Goal: Task Accomplishment & Management: Use online tool/utility

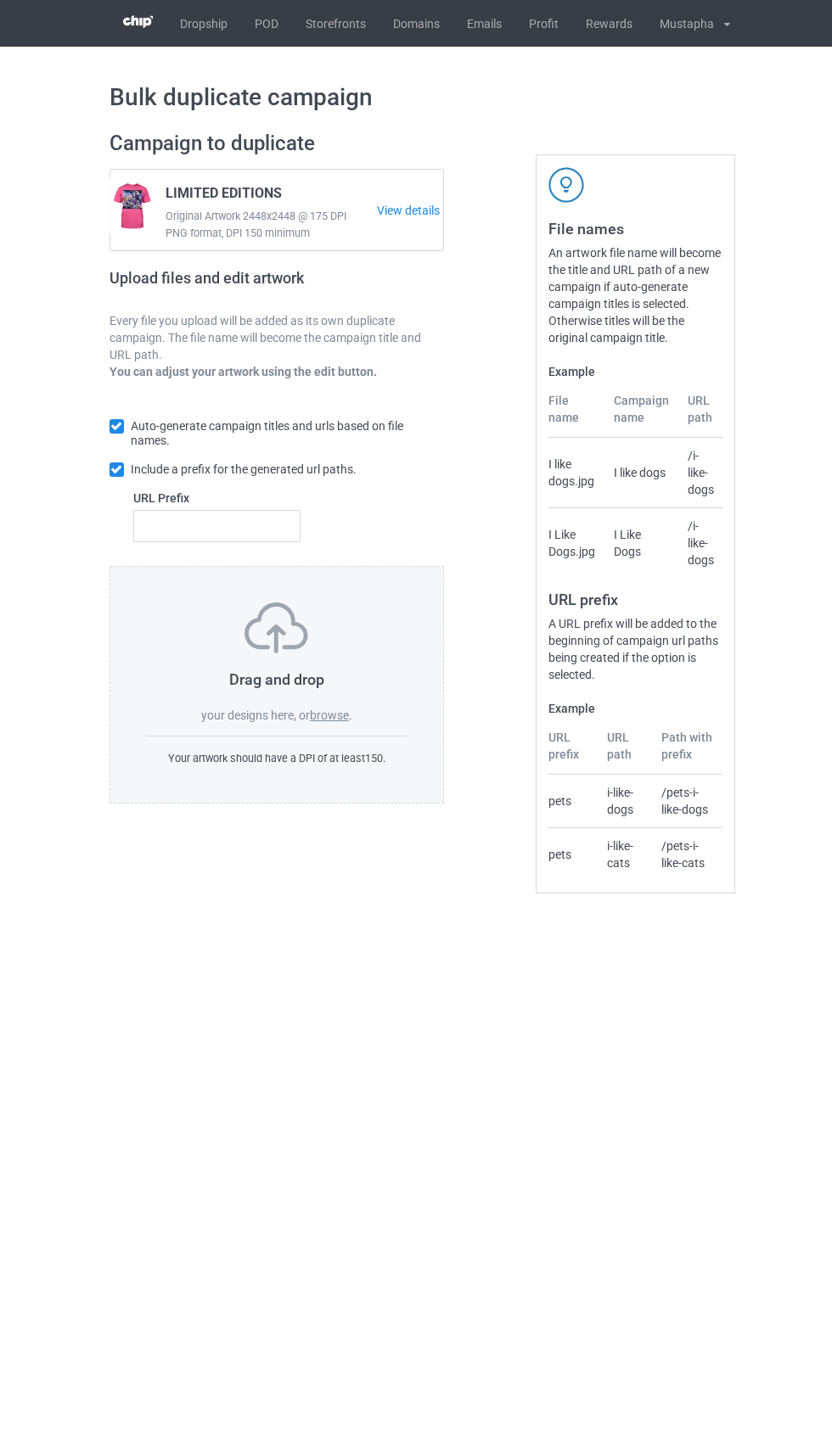
click at [265, 23] on link "POD" at bounding box center [266, 23] width 51 height 47
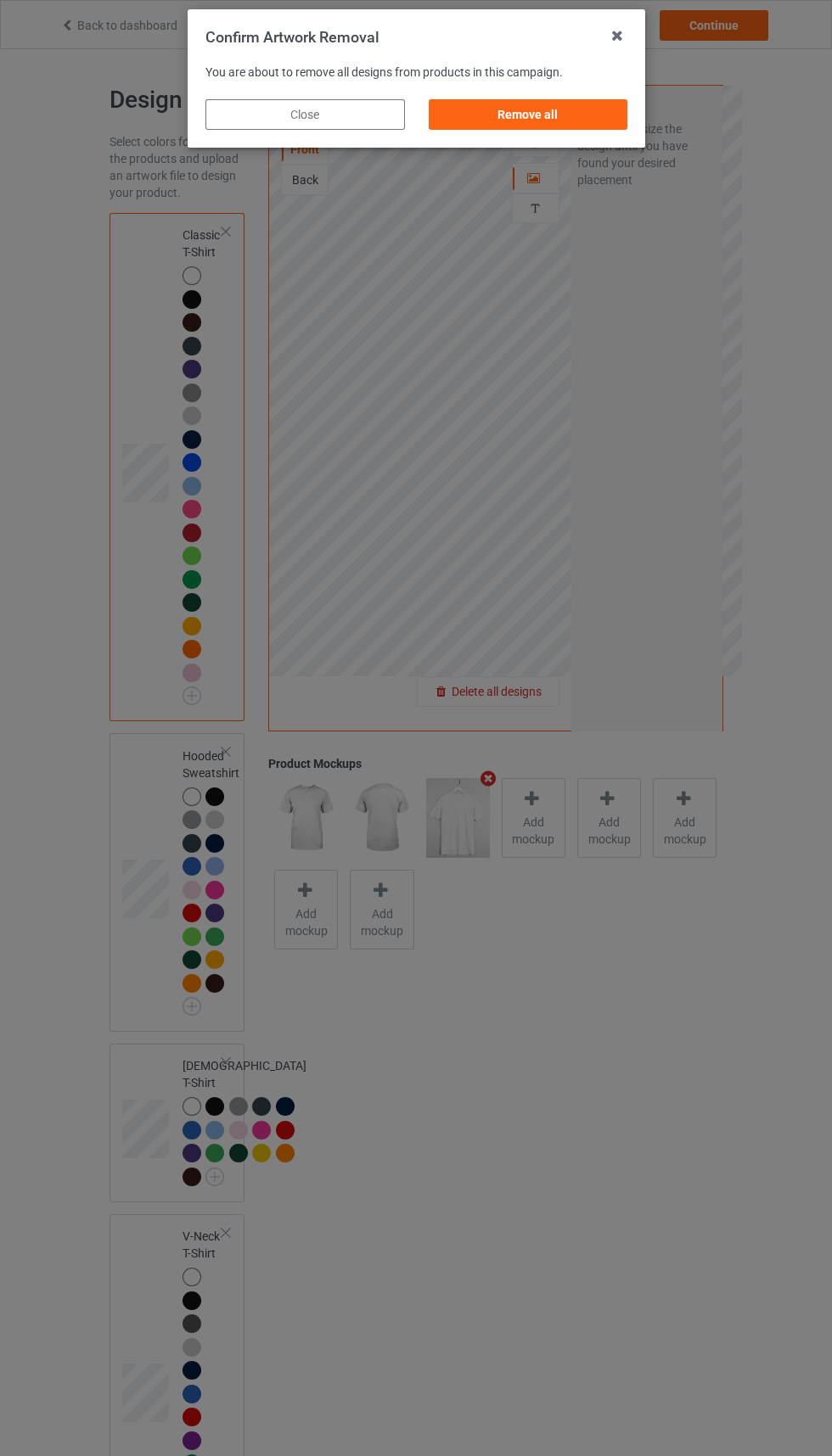
click at [555, 129] on div "Remove all" at bounding box center [528, 114] width 200 height 31
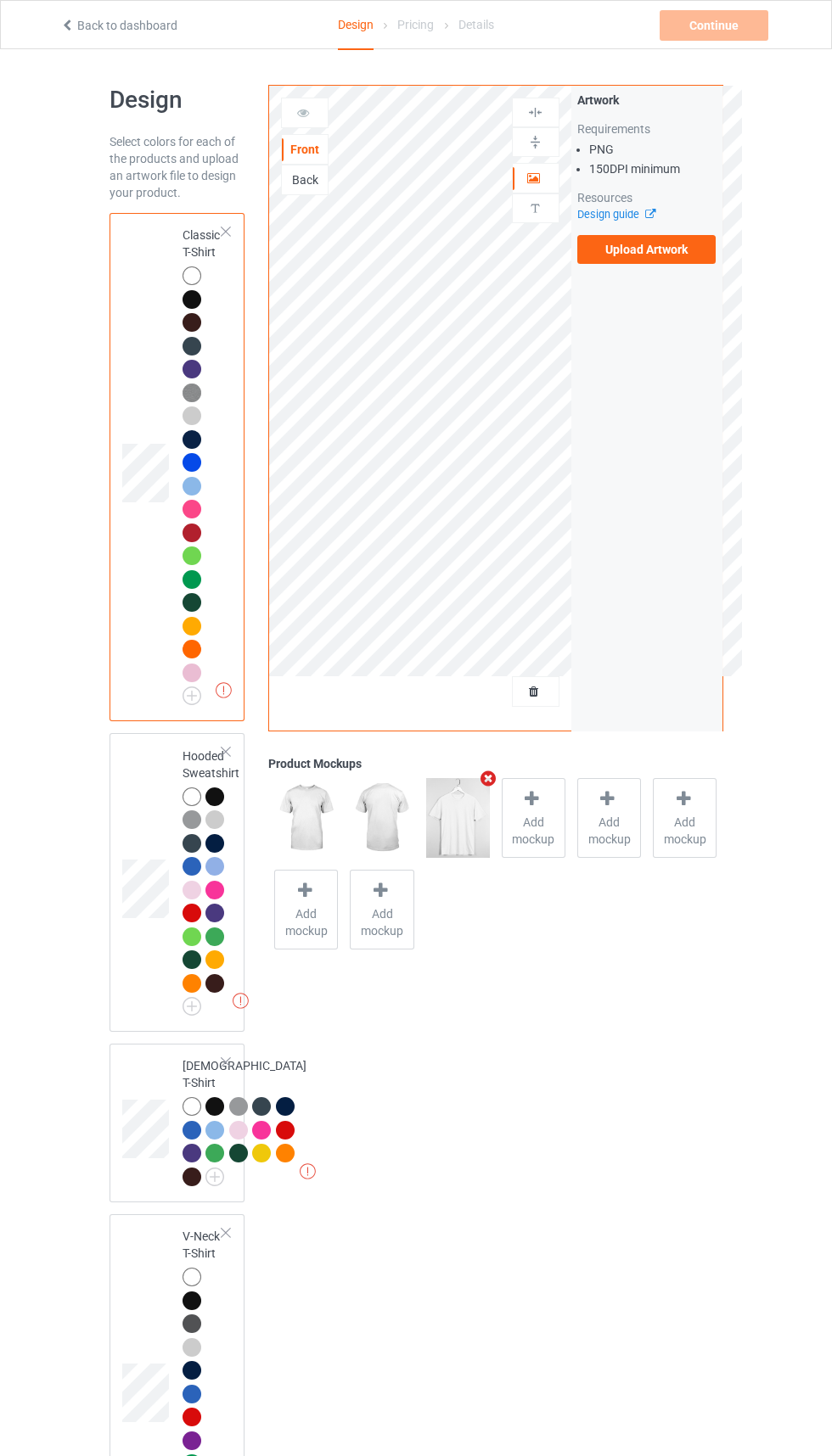
click at [656, 248] on label "Upload Artwork" at bounding box center [646, 249] width 139 height 29
click at [0, 0] on input "Upload Artwork" at bounding box center [0, 0] width 0 height 0
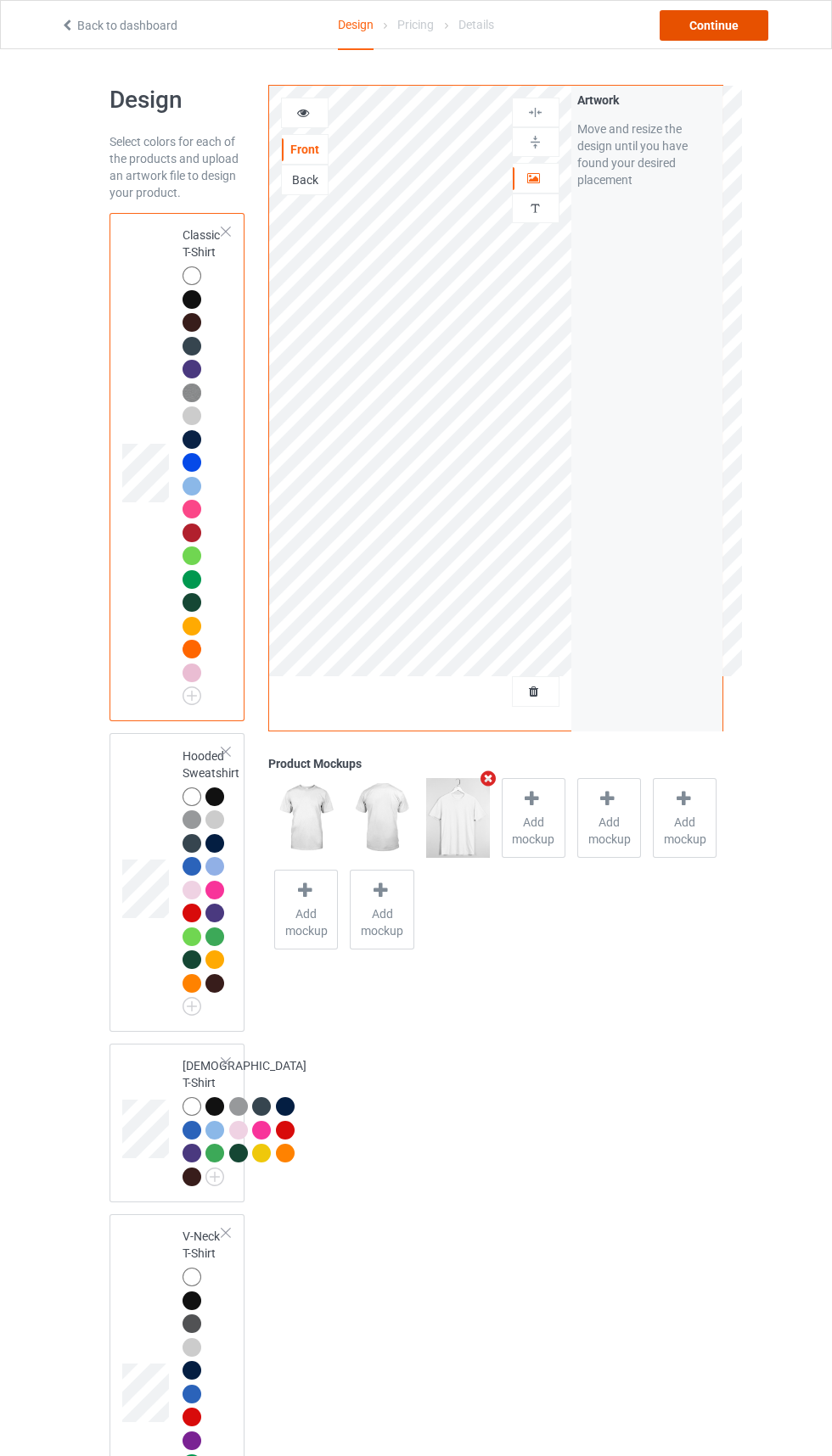
click at [730, 38] on div "Continue" at bounding box center [713, 25] width 108 height 31
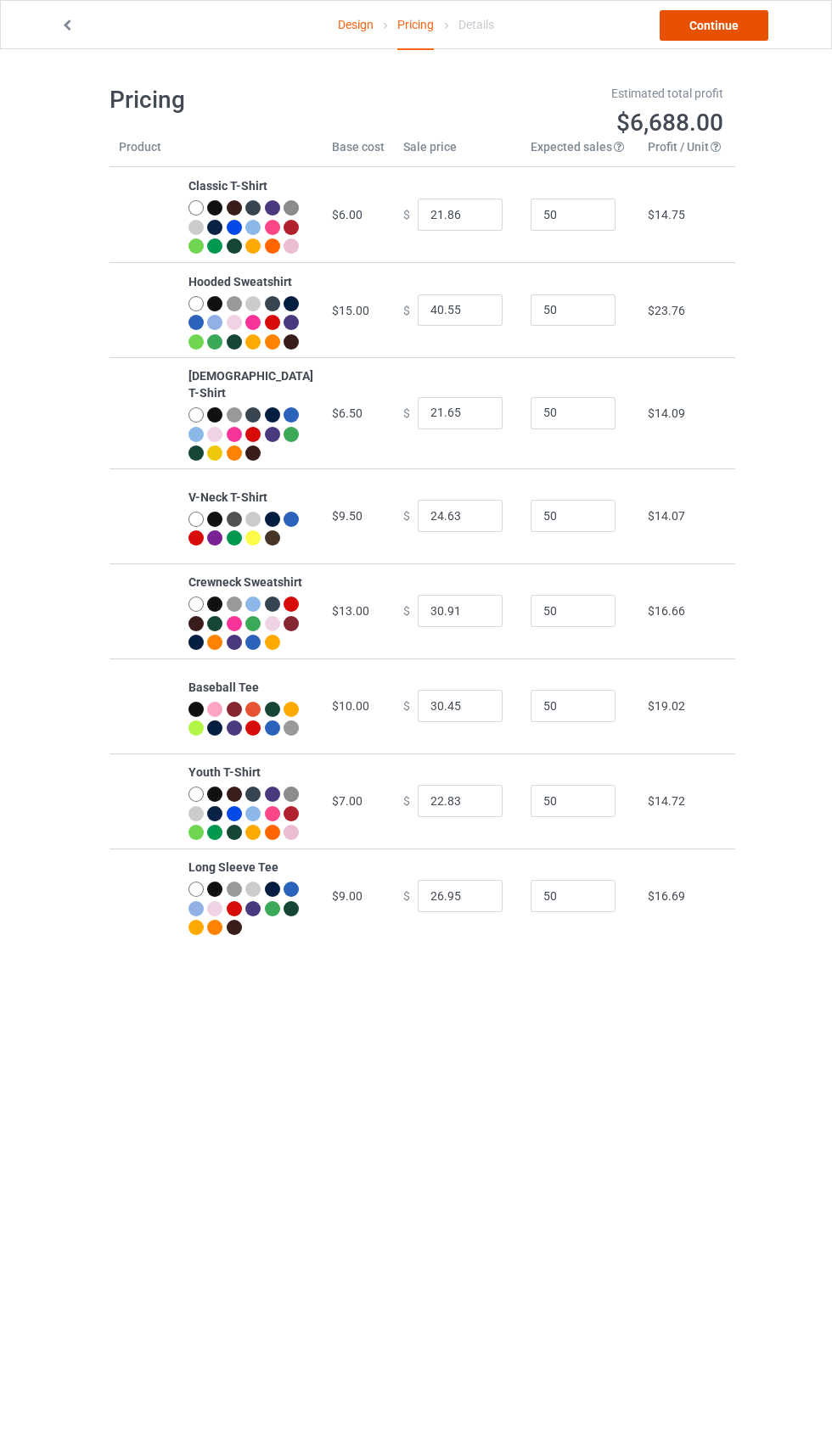
click at [729, 27] on link "Continue" at bounding box center [713, 25] width 108 height 31
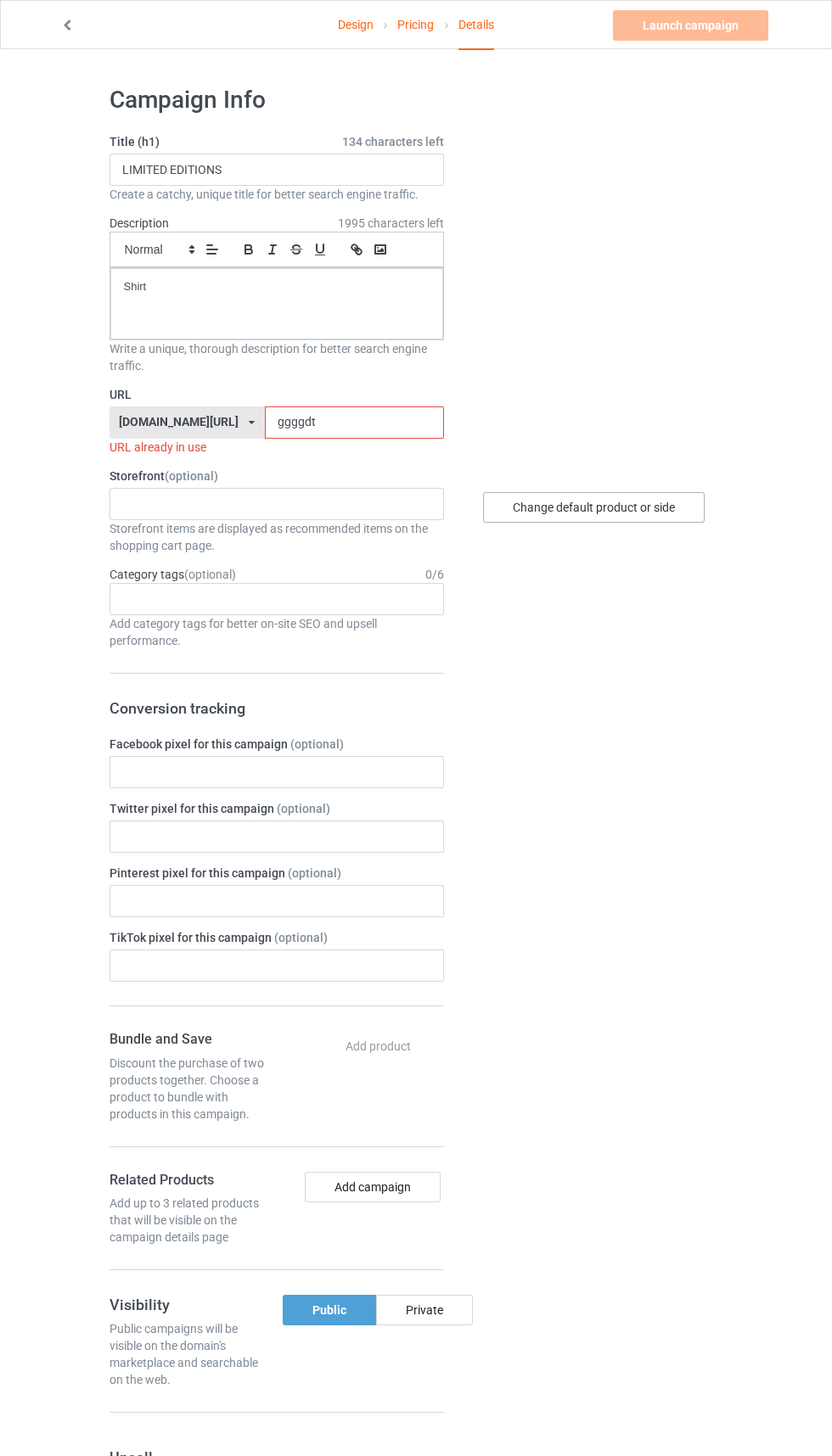
click at [650, 513] on div "Change default product or side" at bounding box center [593, 507] width 221 height 31
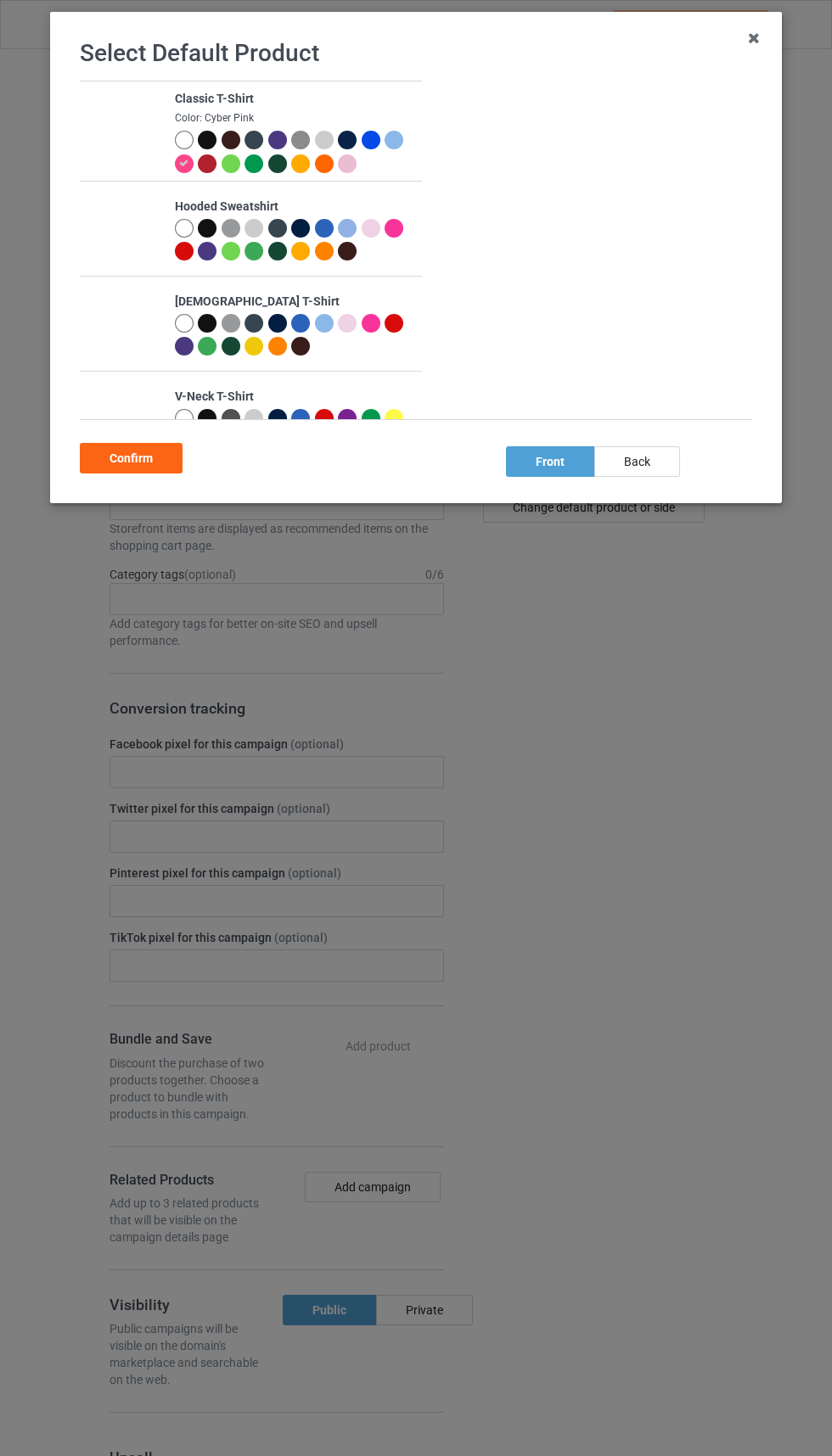
click at [310, 155] on div at bounding box center [303, 165] width 23 height 23
click at [310, 160] on div at bounding box center [303, 165] width 23 height 23
click at [299, 150] on div at bounding box center [303, 142] width 23 height 23
click at [332, 142] on div at bounding box center [324, 140] width 19 height 19
click at [396, 145] on div at bounding box center [394, 140] width 19 height 19
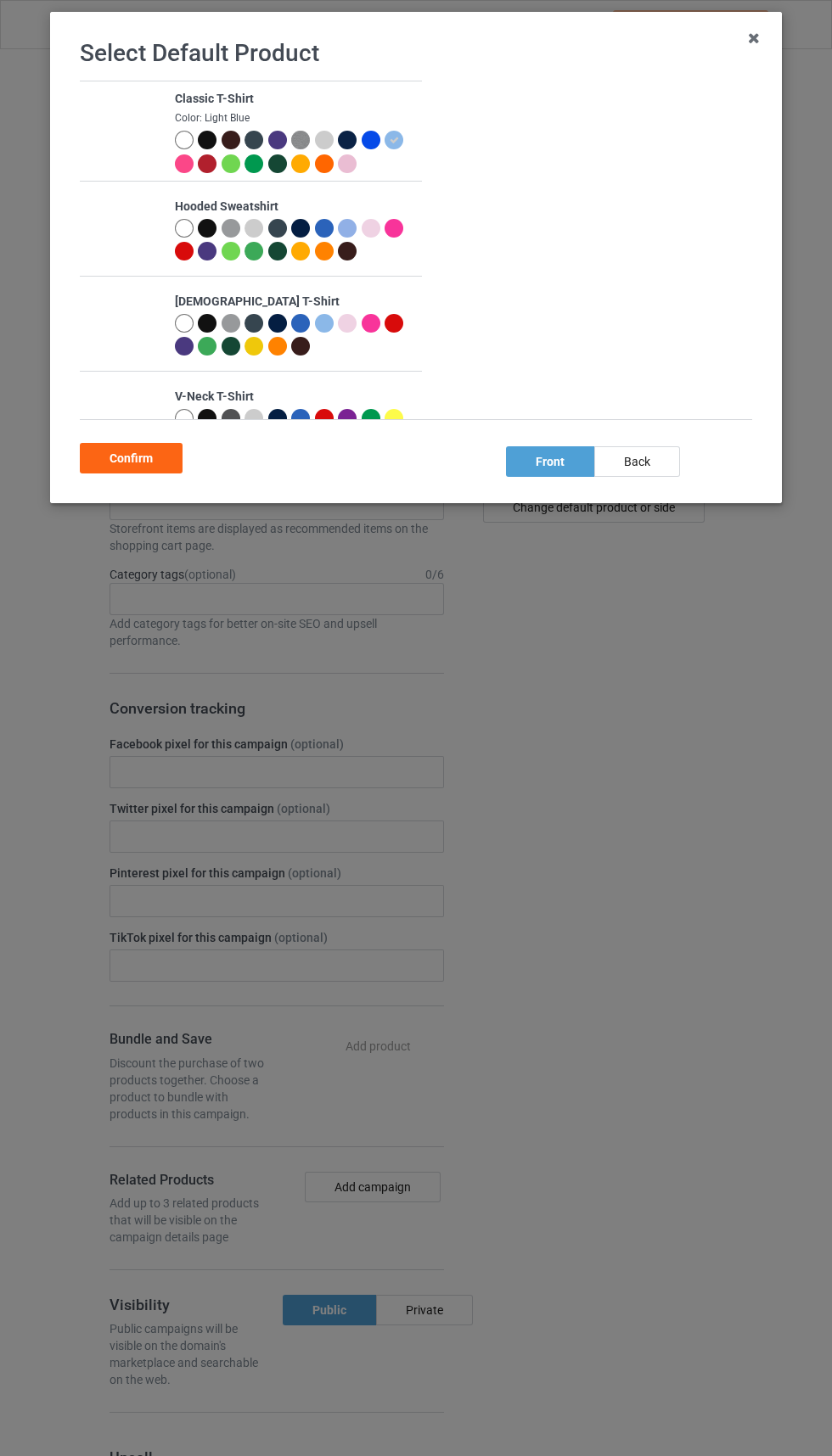
click at [145, 446] on div "Confirm" at bounding box center [131, 457] width 103 height 31
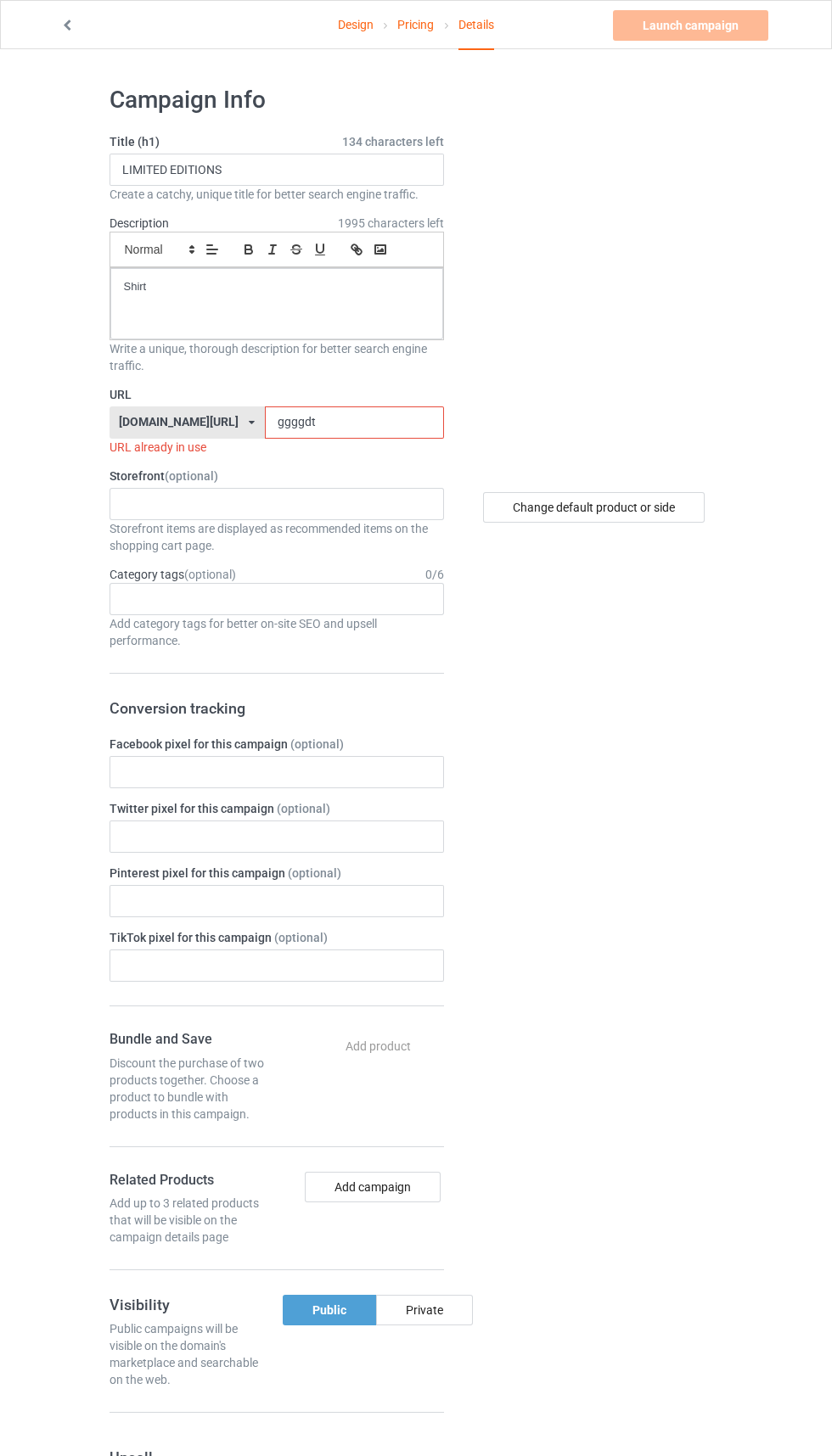
click at [352, 419] on input "ggggdt" at bounding box center [355, 422] width 179 height 33
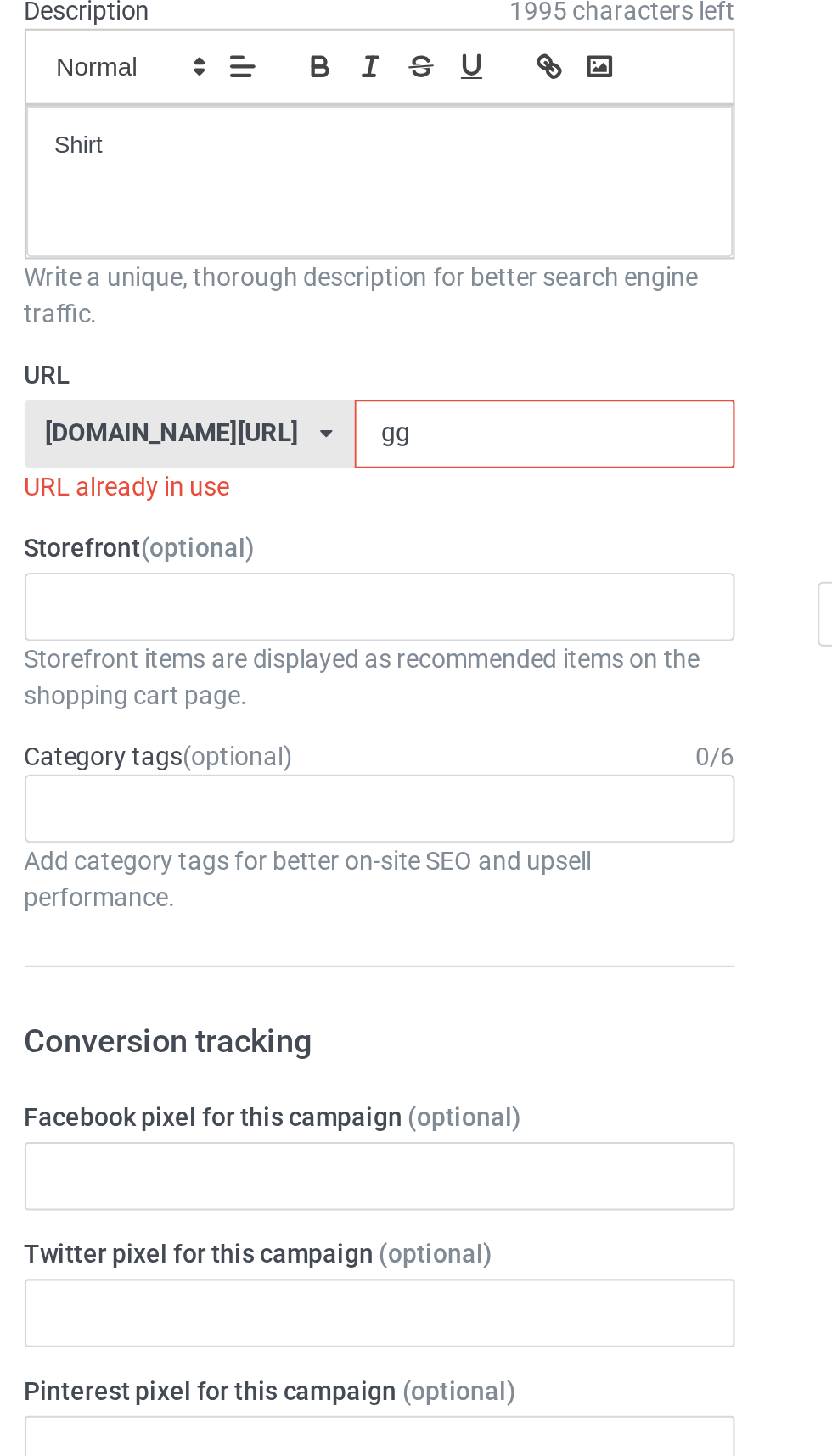
type input "g"
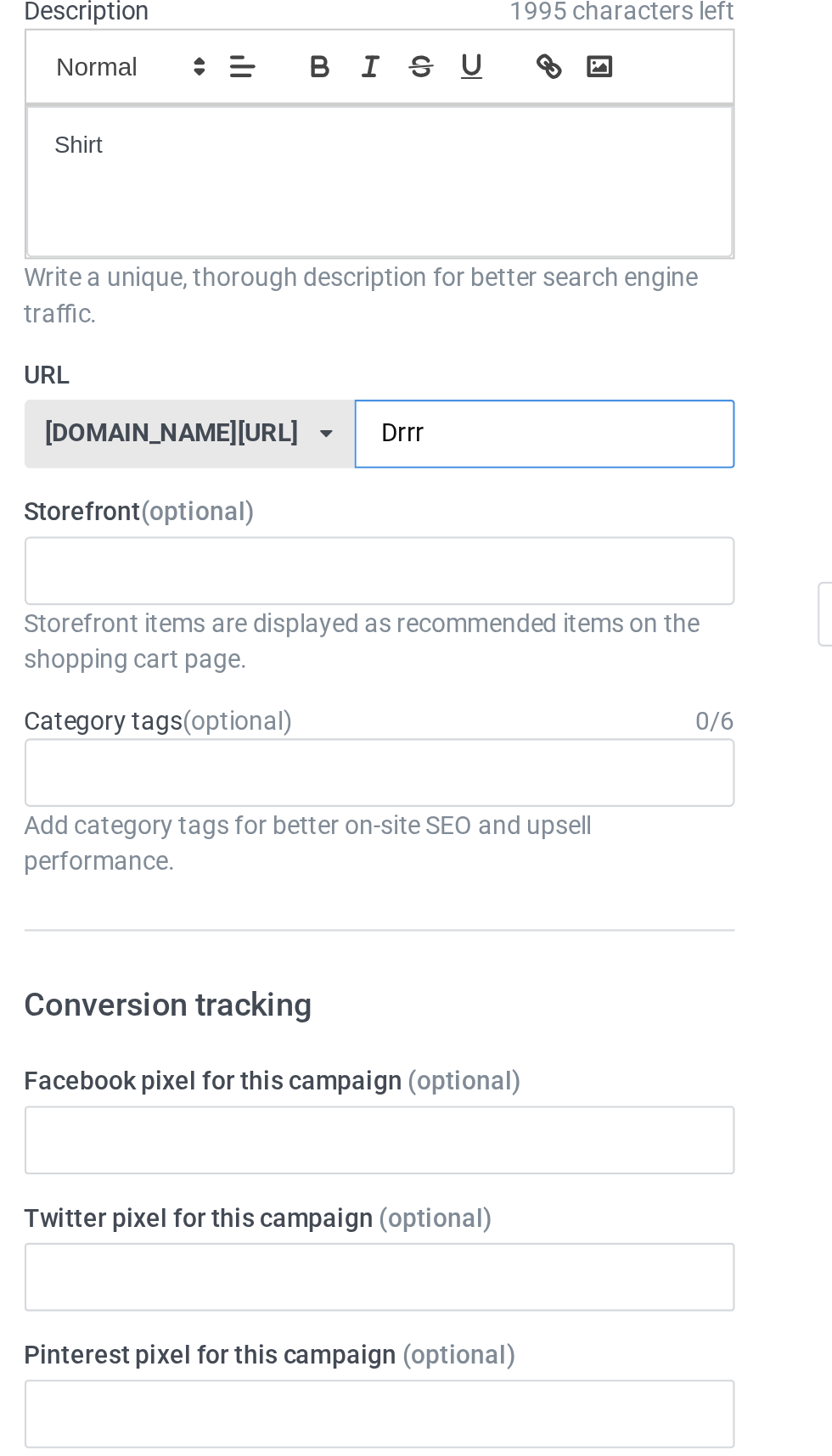
type input "Drrr6"
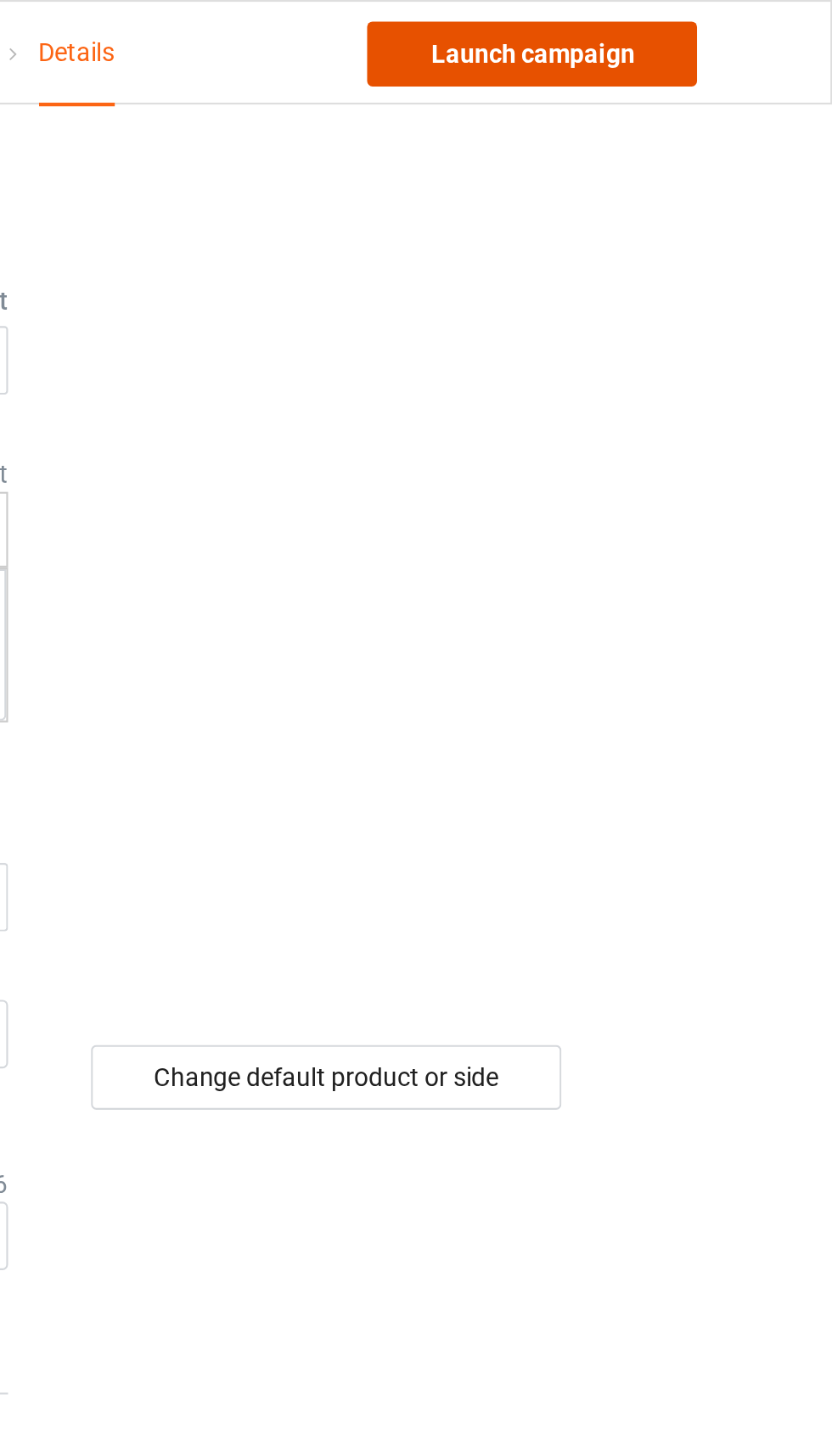
click at [722, 28] on link "Launch campaign" at bounding box center [690, 25] width 155 height 31
